Goal: Information Seeking & Learning: Find specific fact

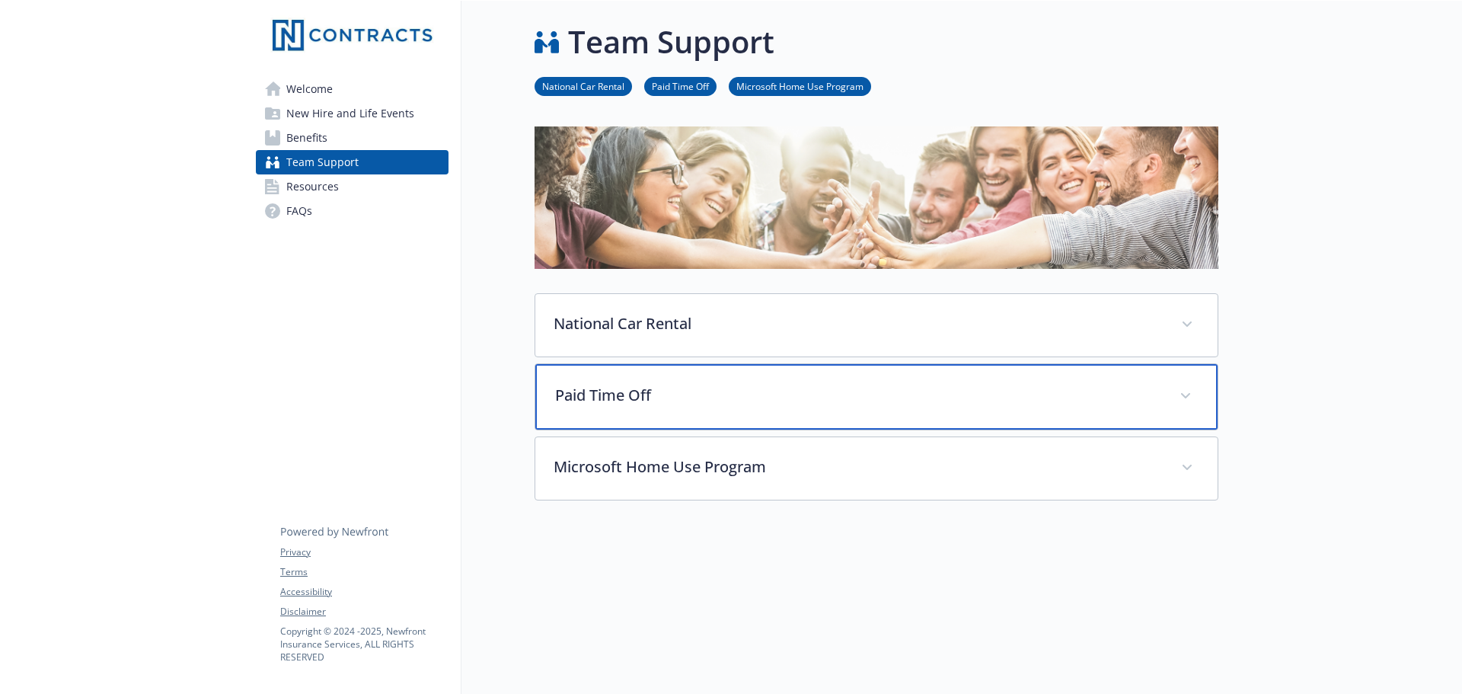
click at [569, 391] on p "Paid Time Off" at bounding box center [858, 395] width 606 height 23
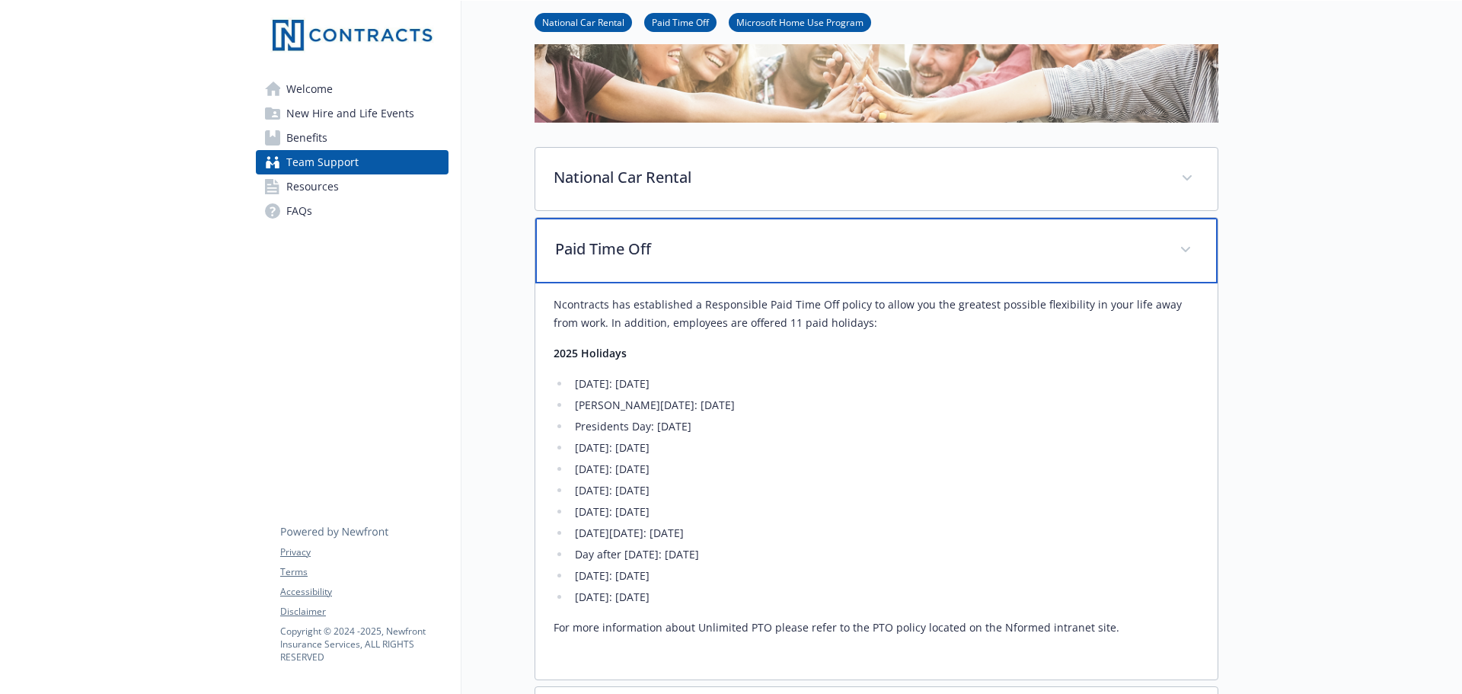
scroll to position [152, 0]
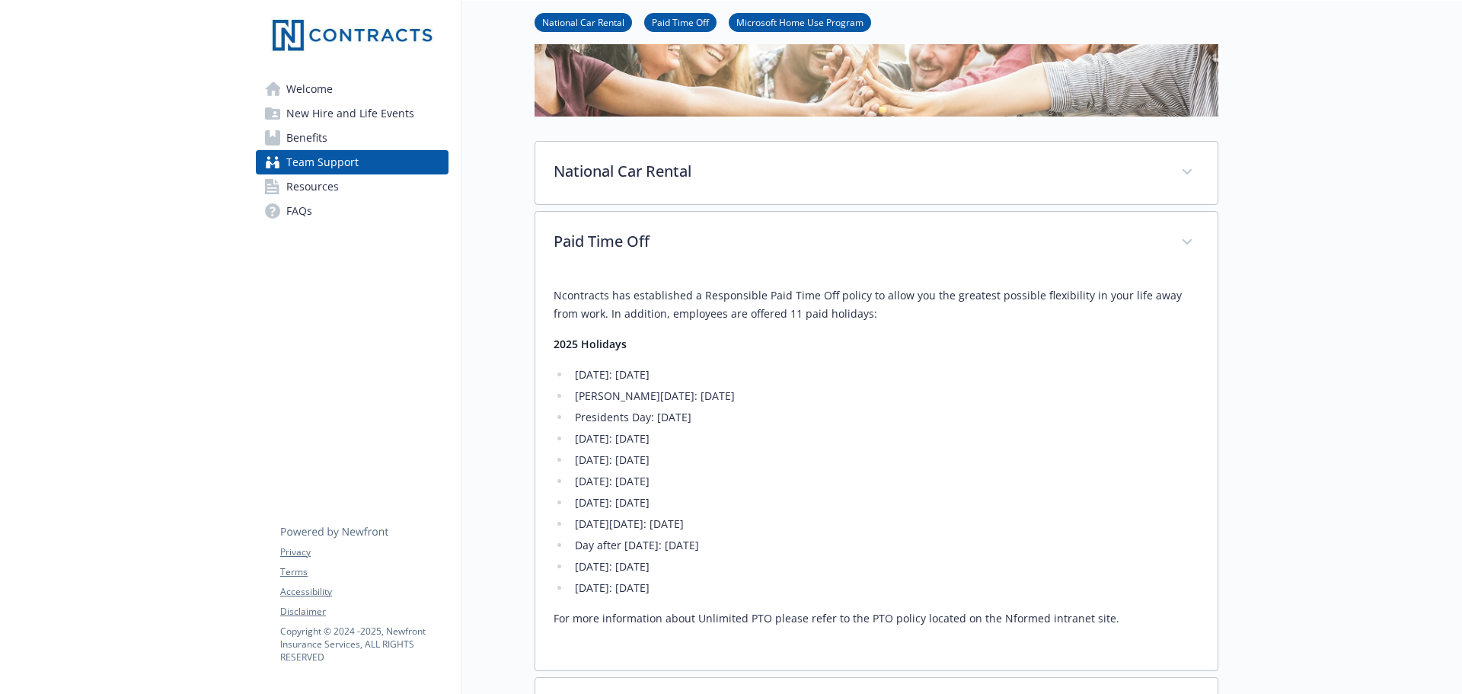
drag, startPoint x: 577, startPoint y: 529, endPoint x: 750, endPoint y: 518, distance: 173.1
click at [750, 518] on li "[DATE][DATE]: [DATE]" at bounding box center [884, 524] width 629 height 18
click at [757, 521] on li "[DATE][DATE]: [DATE]" at bounding box center [884, 524] width 629 height 18
drag, startPoint x: 572, startPoint y: 547, endPoint x: 776, endPoint y: 542, distance: 204.1
click at [776, 541] on li "Day after [DATE]: [DATE]" at bounding box center [884, 545] width 629 height 18
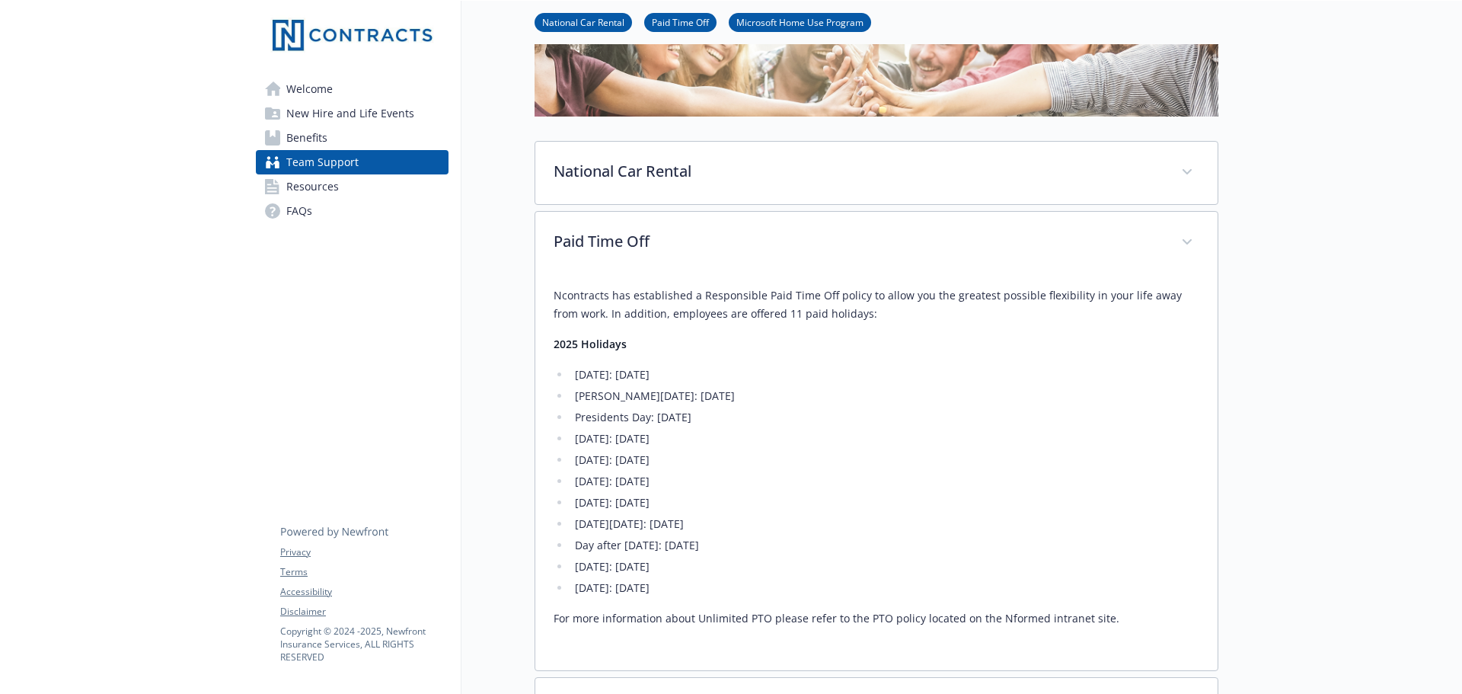
click at [776, 542] on li "Day after [DATE]: [DATE]" at bounding box center [884, 545] width 629 height 18
drag, startPoint x: 575, startPoint y: 519, endPoint x: 751, endPoint y: 522, distance: 175.9
click at [751, 522] on li "[DATE][DATE]: [DATE]" at bounding box center [884, 524] width 629 height 18
click at [598, 505] on li "[DATE]: [DATE]" at bounding box center [884, 502] width 629 height 18
drag, startPoint x: 576, startPoint y: 527, endPoint x: 788, endPoint y: 542, distance: 212.2
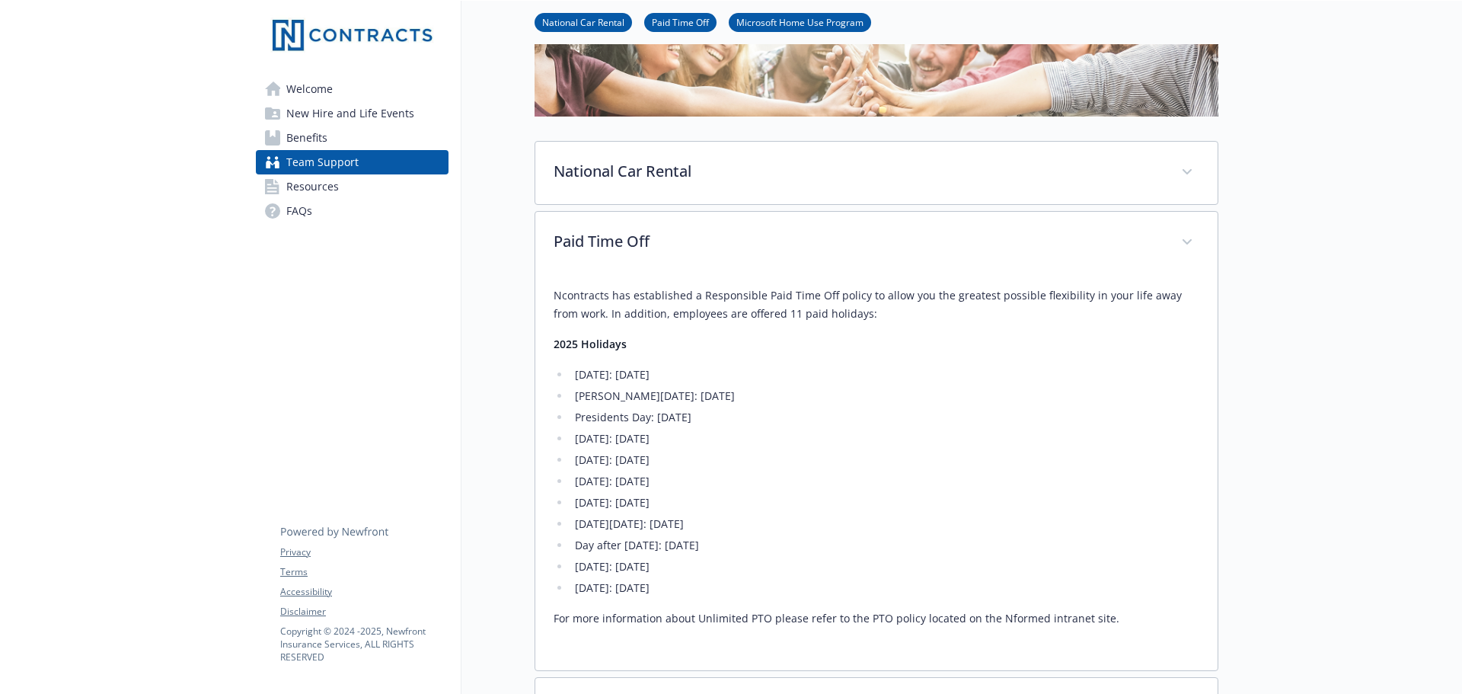
click at [788, 542] on ul "[DATE]: [DATE] [PERSON_NAME][DATE]: [DATE] Presidents Day: [DATE] [DATE]: [DATE…" at bounding box center [876, 480] width 646 height 231
click at [788, 542] on li "Day after [DATE]: [DATE]" at bounding box center [884, 545] width 629 height 18
drag, startPoint x: 572, startPoint y: 522, endPoint x: 760, endPoint y: 528, distance: 187.4
click at [760, 528] on li "[DATE][DATE]: [DATE]" at bounding box center [884, 524] width 629 height 18
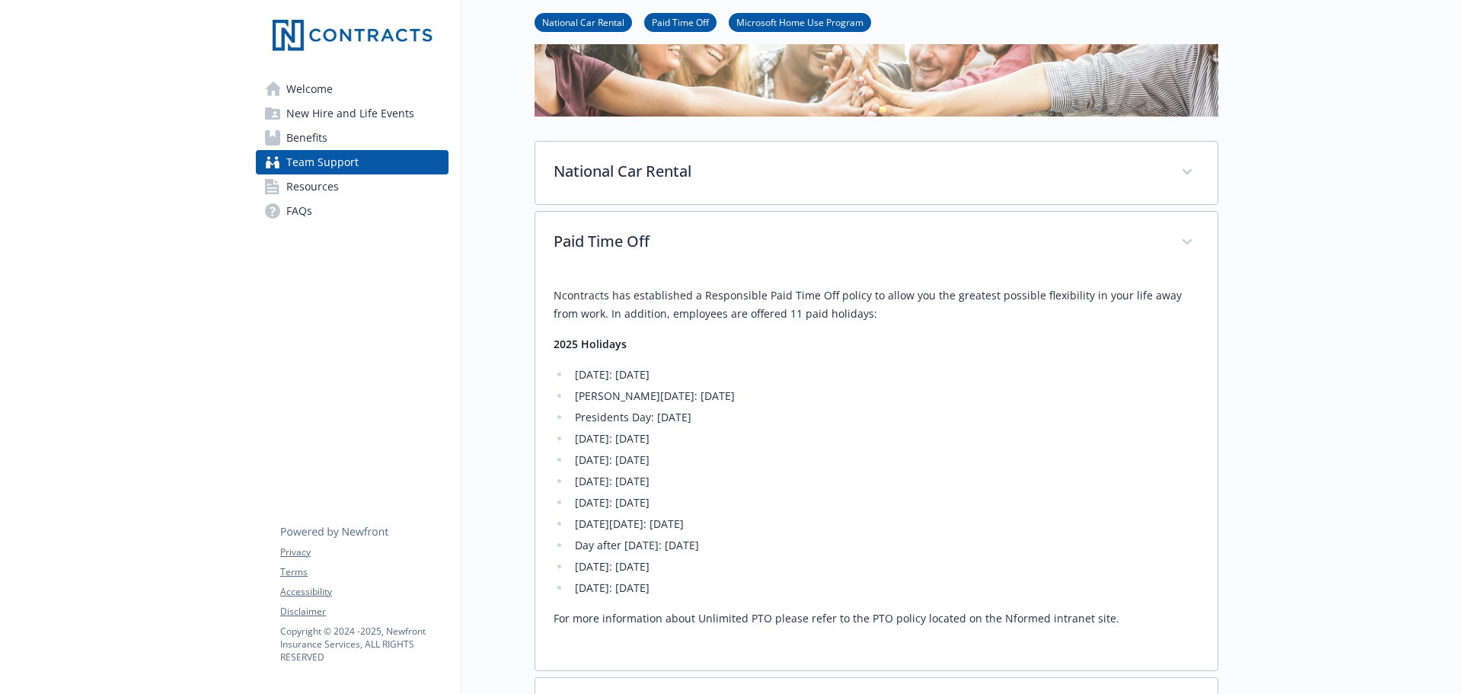
drag, startPoint x: 576, startPoint y: 375, endPoint x: 763, endPoint y: 582, distance: 279.2
click at [763, 582] on ul "[DATE]: [DATE] [PERSON_NAME][DATE]: [DATE] Presidents Day: [DATE] [DATE]: [DATE…" at bounding box center [876, 480] width 646 height 231
click at [748, 602] on div "Ncontracts has established a Responsible Paid Time Off policy to allow you the …" at bounding box center [876, 456] width 646 height 341
drag, startPoint x: 738, startPoint y: 592, endPoint x: 546, endPoint y: 352, distance: 307.1
click at [546, 352] on div "Ncontracts has established a Responsible Paid Time Off policy to allow you the …" at bounding box center [876, 472] width 682 height 396
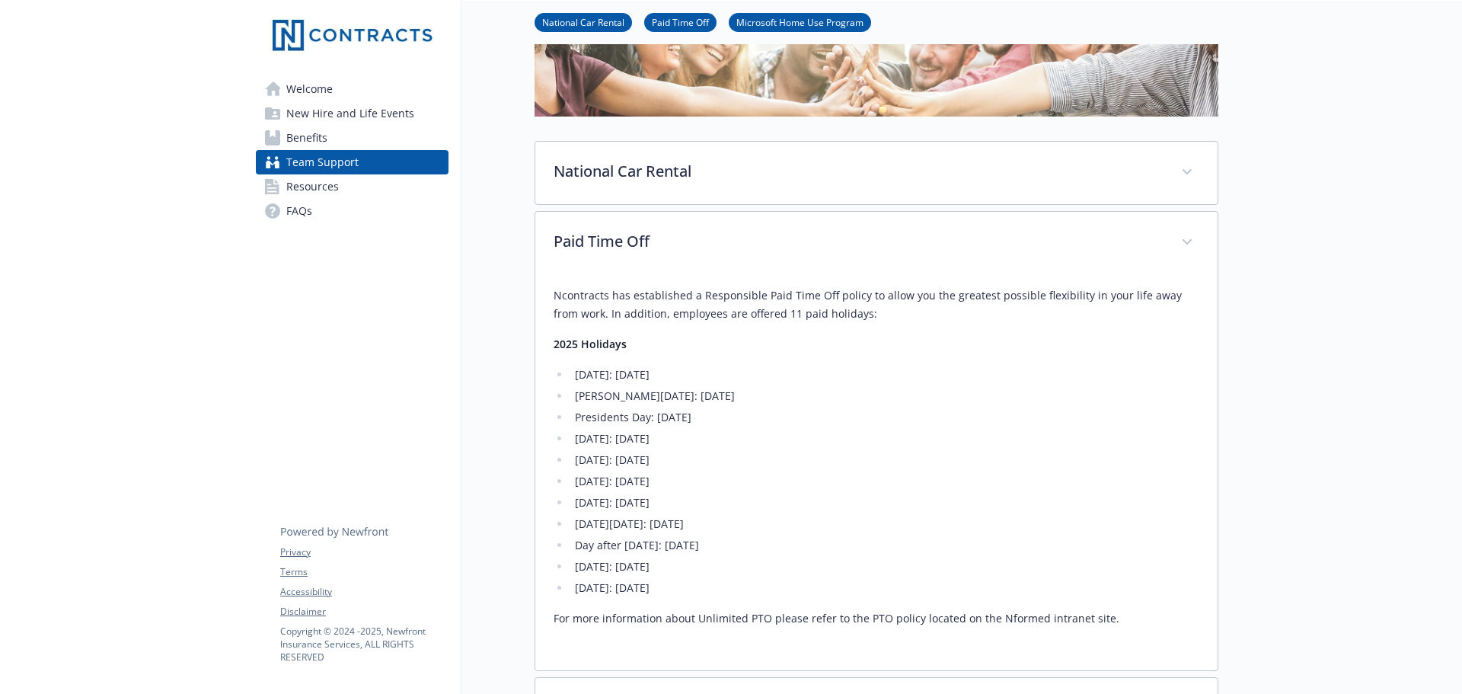
click at [579, 322] on p "Ncontracts has established a Responsible Paid Time Off policy to allow you the …" at bounding box center [876, 304] width 646 height 37
drag, startPoint x: 737, startPoint y: 592, endPoint x: 568, endPoint y: 376, distance: 273.8
click at [568, 376] on ul "[DATE]: [DATE] [PERSON_NAME][DATE]: [DATE] Presidents Day: [DATE] [DATE]: [DATE…" at bounding box center [876, 480] width 646 height 231
click at [614, 359] on div "Ncontracts has established a Responsible Paid Time Off policy to allow you the …" at bounding box center [876, 456] width 646 height 341
drag, startPoint x: 572, startPoint y: 525, endPoint x: 747, endPoint y: 525, distance: 174.3
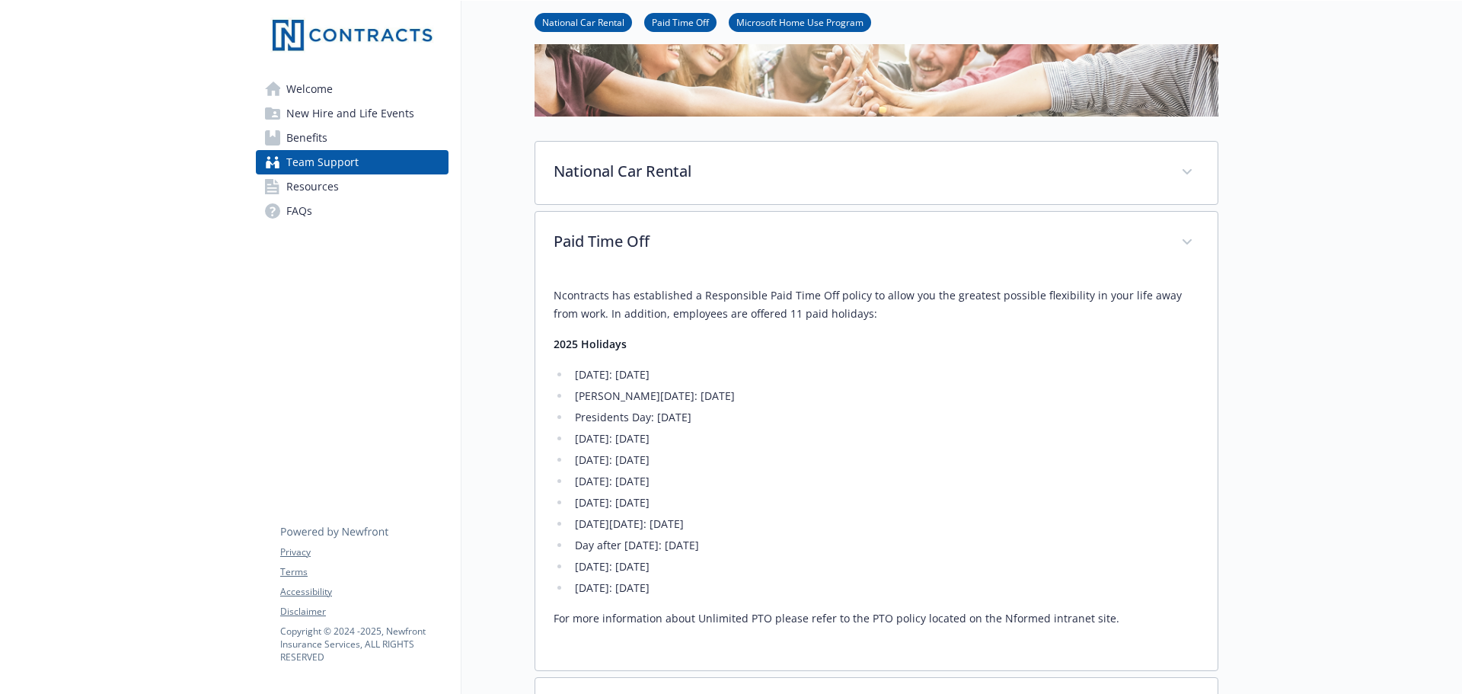
click at [747, 525] on li "[DATE][DATE]: [DATE]" at bounding box center [884, 524] width 629 height 18
click at [748, 525] on li "[DATE][DATE]: [DATE]" at bounding box center [884, 524] width 629 height 18
drag, startPoint x: 575, startPoint y: 524, endPoint x: 755, endPoint y: 521, distance: 180.4
click at [755, 521] on li "[DATE][DATE]: [DATE]" at bounding box center [884, 524] width 629 height 18
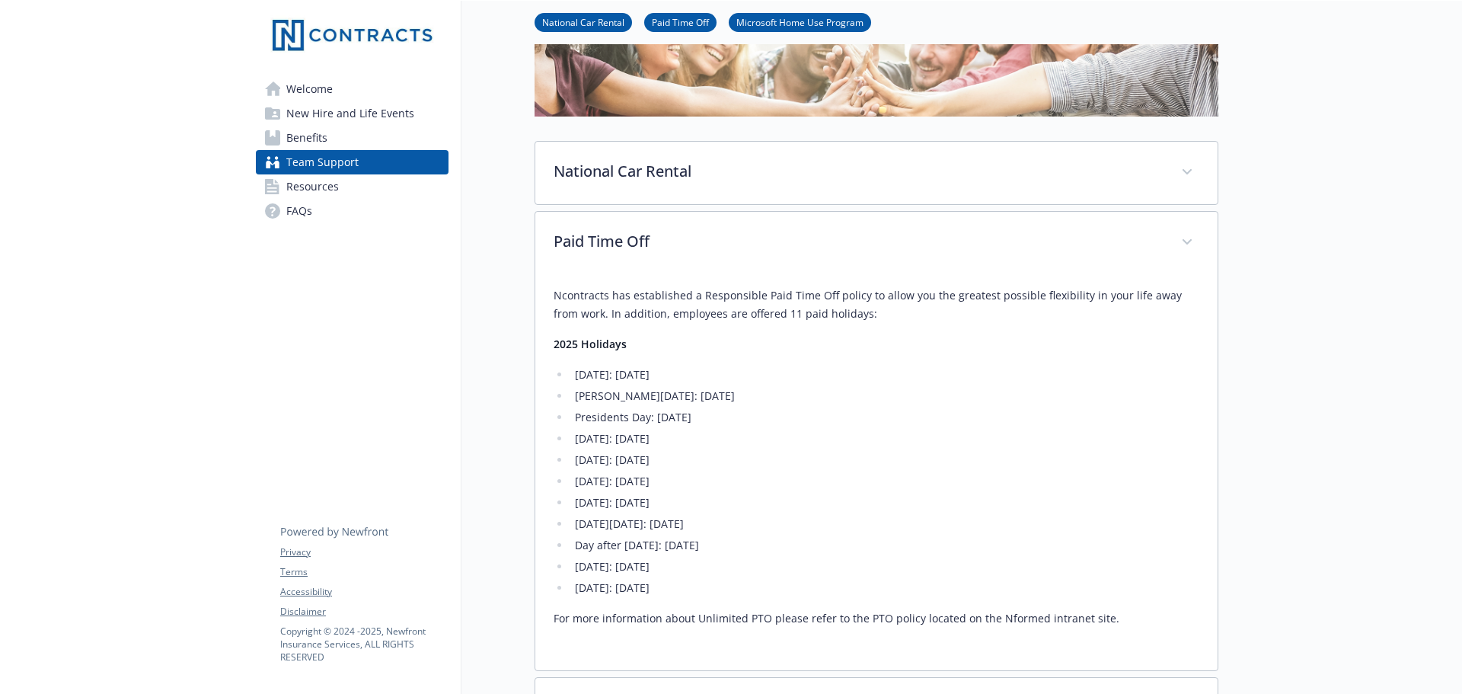
drag, startPoint x: 783, startPoint y: 541, endPoint x: 571, endPoint y: 369, distance: 273.3
click at [571, 369] on ul "[DATE]: [DATE] [PERSON_NAME][DATE]: [DATE] Presidents Day: [DATE] [DATE]: [DATE…" at bounding box center [876, 480] width 646 height 231
click at [586, 381] on li "[DATE]: [DATE]" at bounding box center [884, 374] width 629 height 18
drag, startPoint x: 573, startPoint y: 375, endPoint x: 748, endPoint y: 582, distance: 271.8
click at [748, 582] on ul "[DATE]: [DATE] [PERSON_NAME][DATE]: [DATE] Presidents Day: [DATE] [DATE]: [DATE…" at bounding box center [876, 480] width 646 height 231
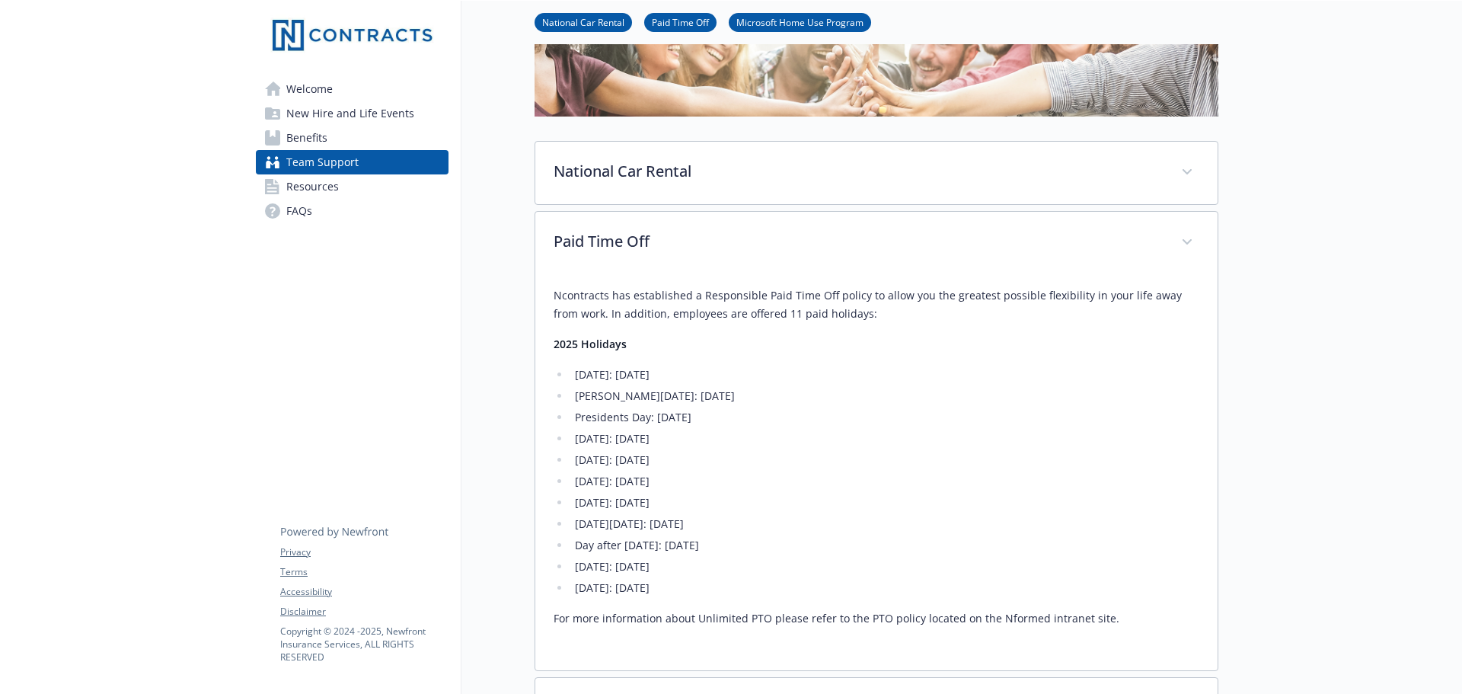
click at [747, 585] on li "[DATE]: [DATE]" at bounding box center [884, 588] width 629 height 18
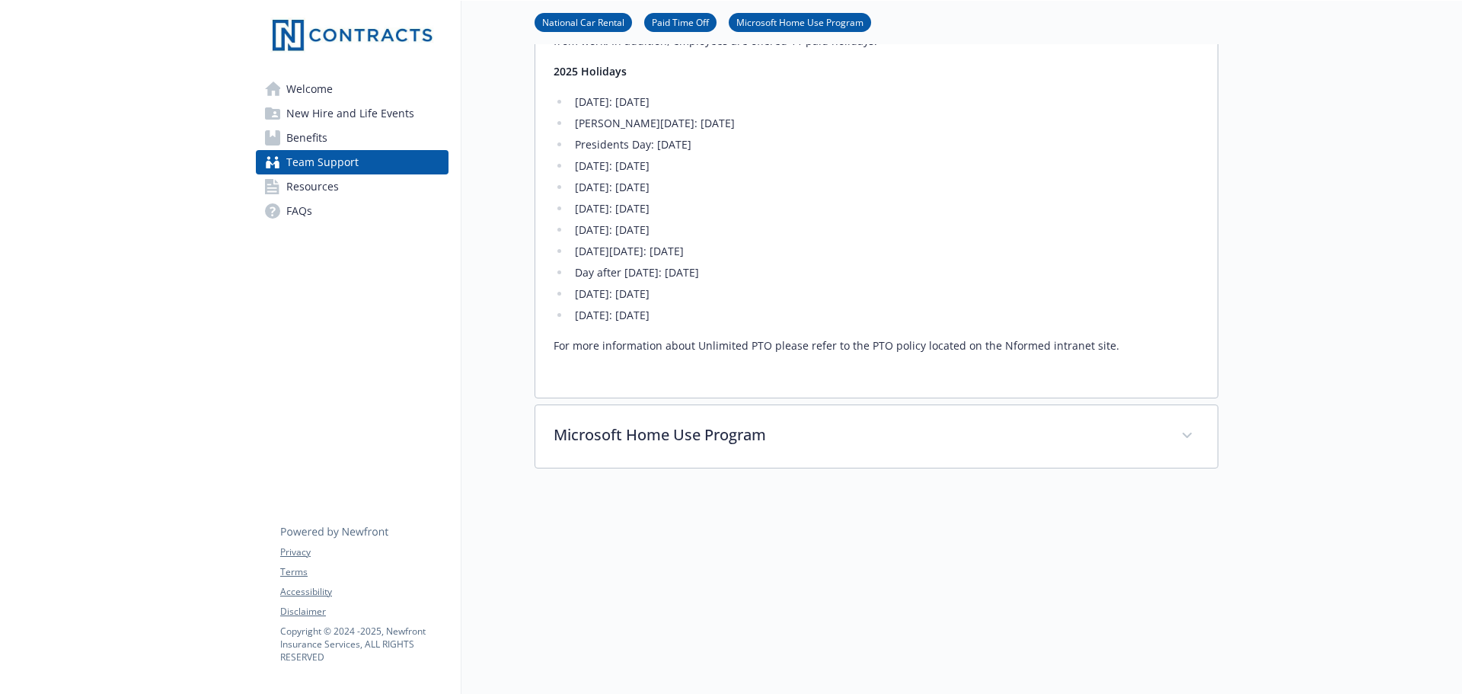
scroll to position [457, 0]
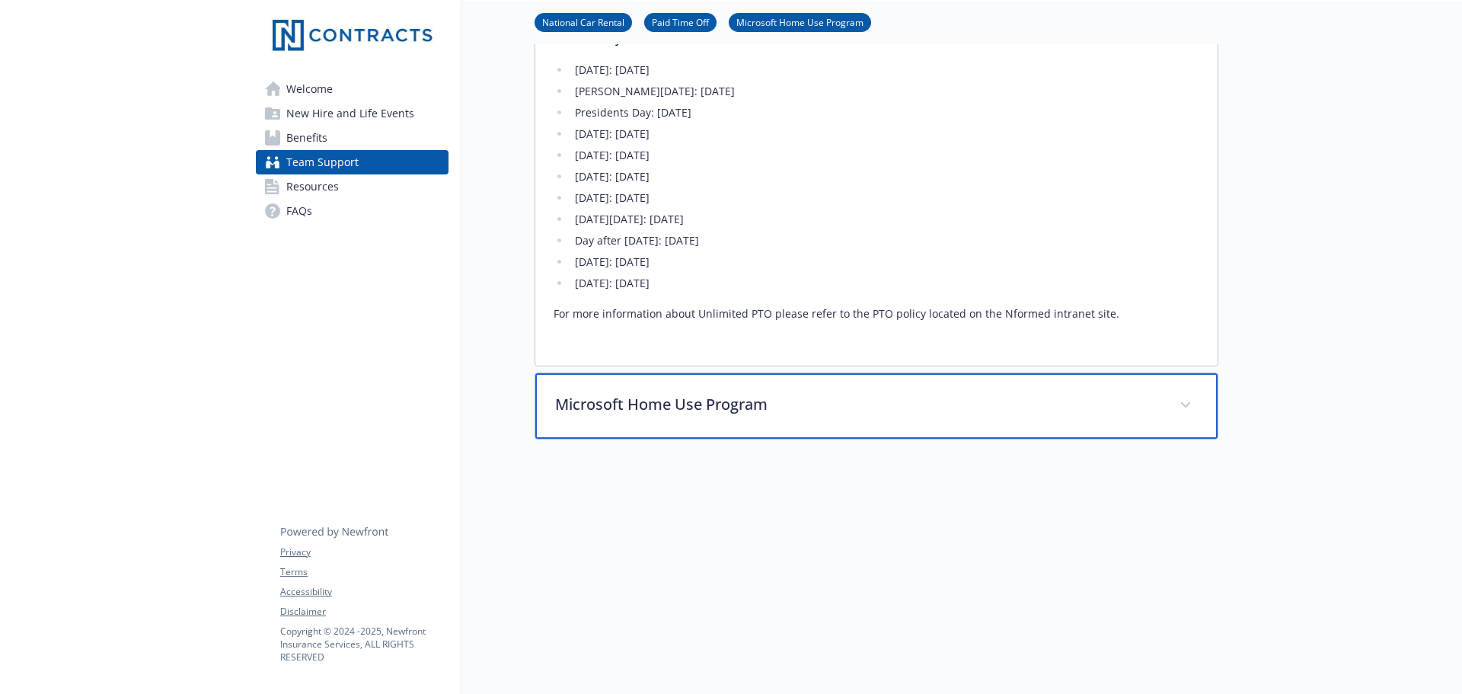
click at [1190, 403] on span at bounding box center [1185, 405] width 24 height 24
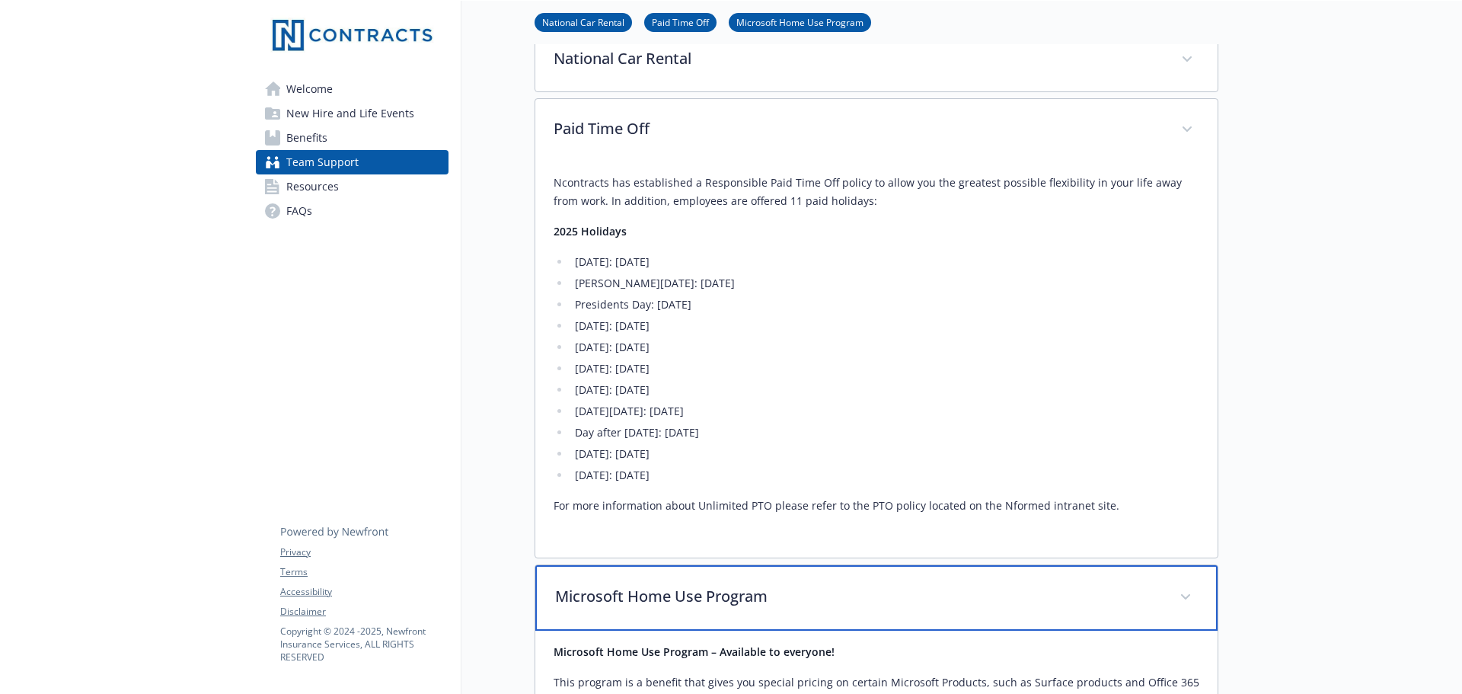
scroll to position [228, 0]
